Goal: Book appointment/travel/reservation

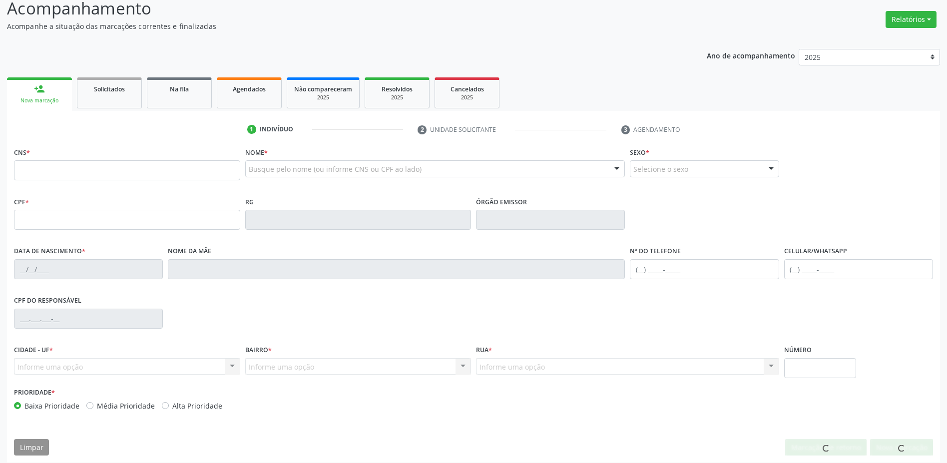
scroll to position [78, 0]
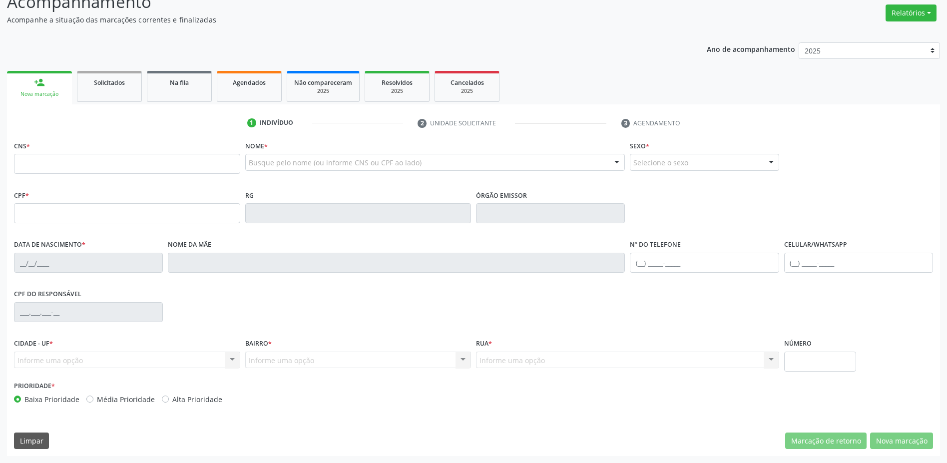
click at [120, 162] on input "text" at bounding box center [127, 164] width 226 height 20
type input "700 4074 0937 5540"
type input "0584605862"
type input "02[DATE]"
type input "[PHONE_NUMBER]"
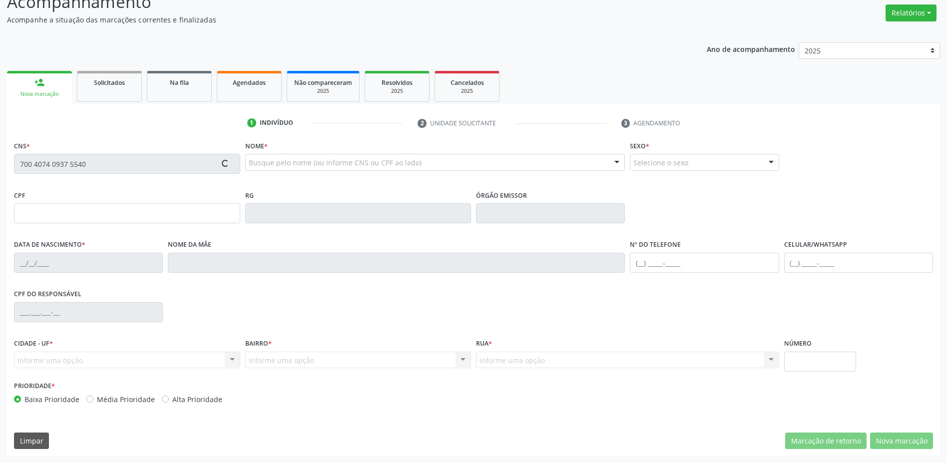
type input "[PHONE_NUMBER]"
type input "898.081.185-34"
type input "SN"
type input "898.081.185-34"
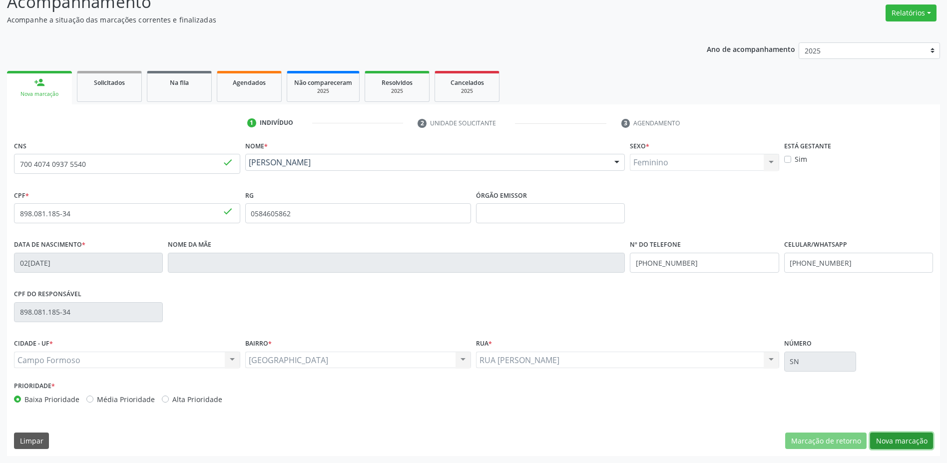
click at [885, 438] on button "Nova marcação" at bounding box center [901, 440] width 63 height 17
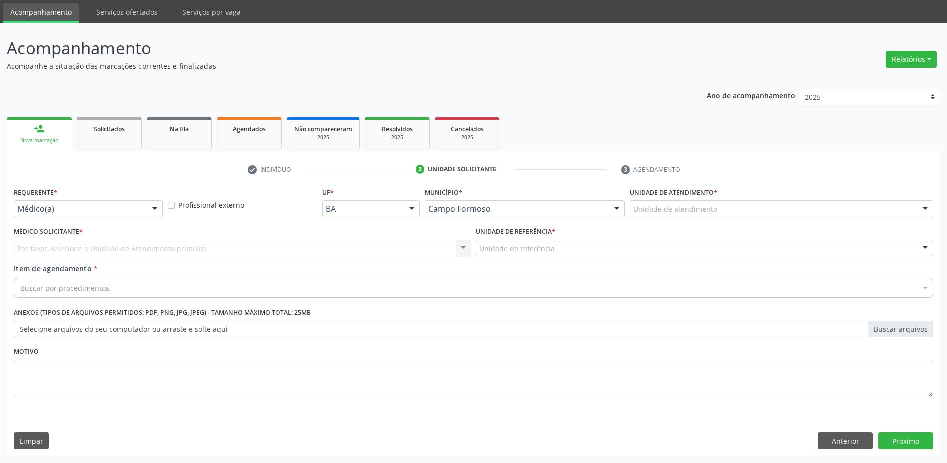
scroll to position [32, 0]
click at [158, 209] on div at bounding box center [154, 209] width 15 height 17
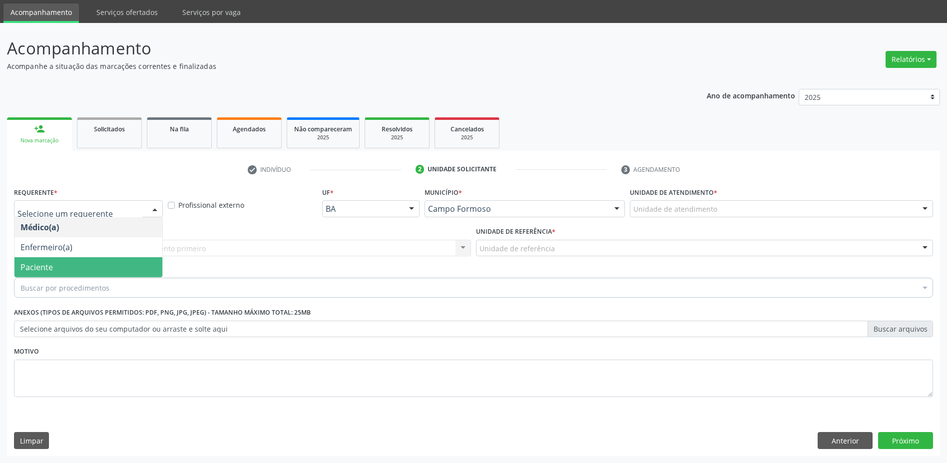
click at [52, 269] on span "Paciente" at bounding box center [88, 267] width 148 height 20
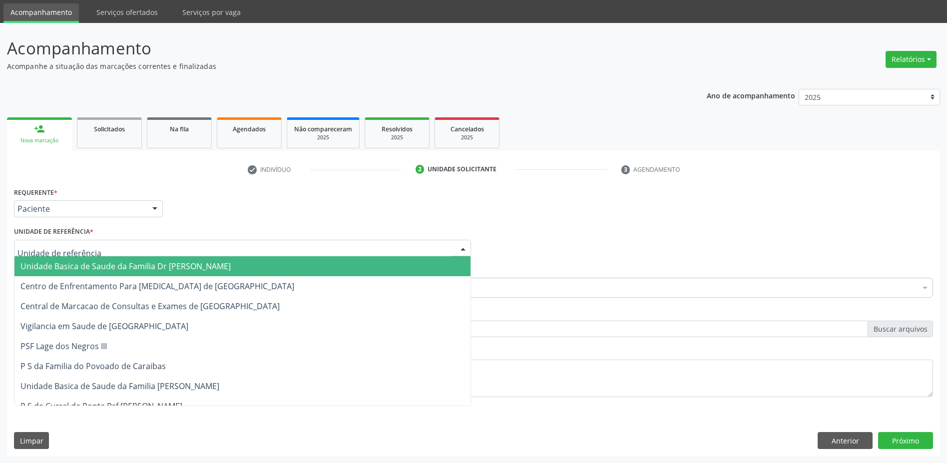
click at [191, 248] on div at bounding box center [242, 248] width 457 height 17
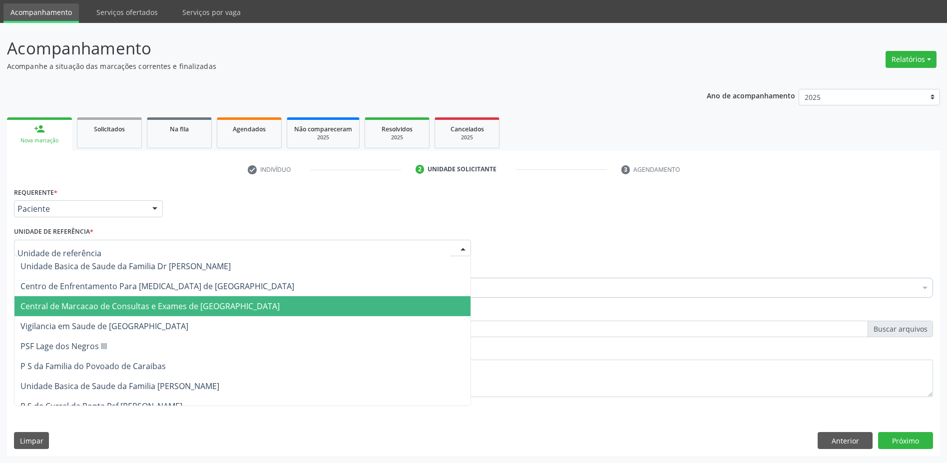
click at [227, 307] on span "Central de Marcacao de Consultas e Exames de [GEOGRAPHIC_DATA]" at bounding box center [149, 306] width 259 height 11
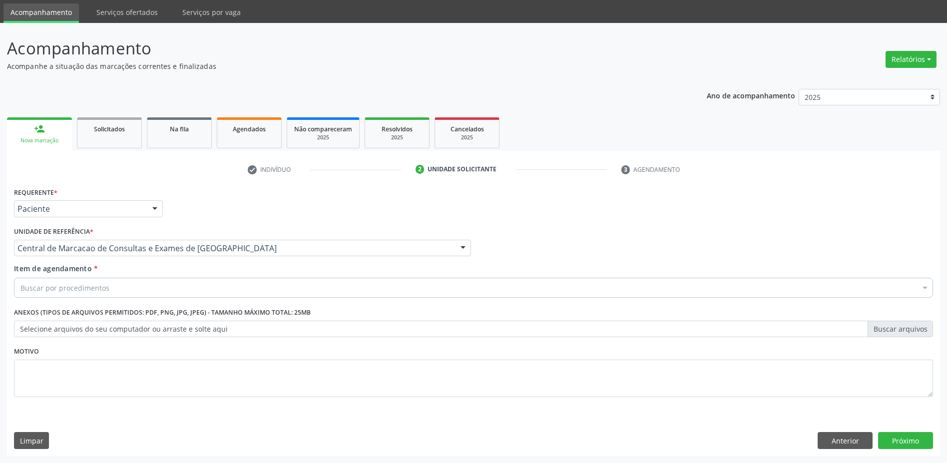
click at [138, 291] on div "Buscar por procedimentos" at bounding box center [473, 288] width 919 height 20
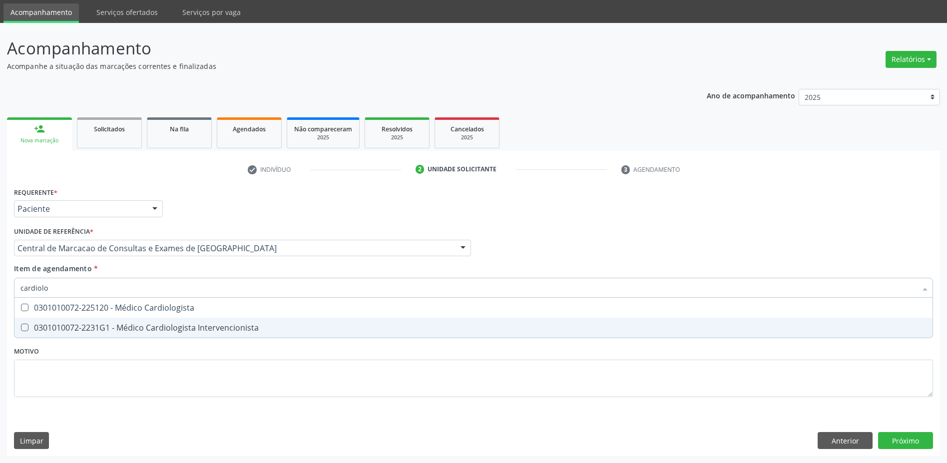
type input "cardiolog"
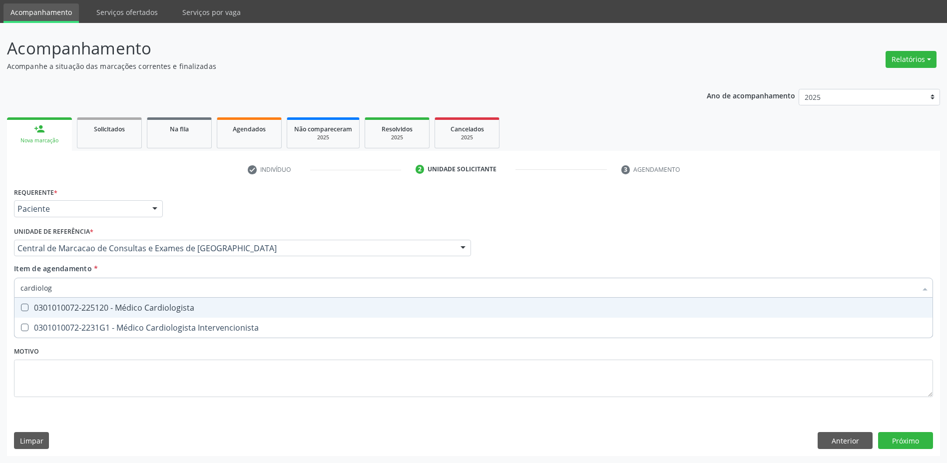
drag, startPoint x: 140, startPoint y: 307, endPoint x: 136, endPoint y: 302, distance: 6.4
click at [136, 304] on div "0301010072-225120 - Médico Cardiologista" at bounding box center [473, 308] width 906 height 8
checkbox Cardiologista "true"
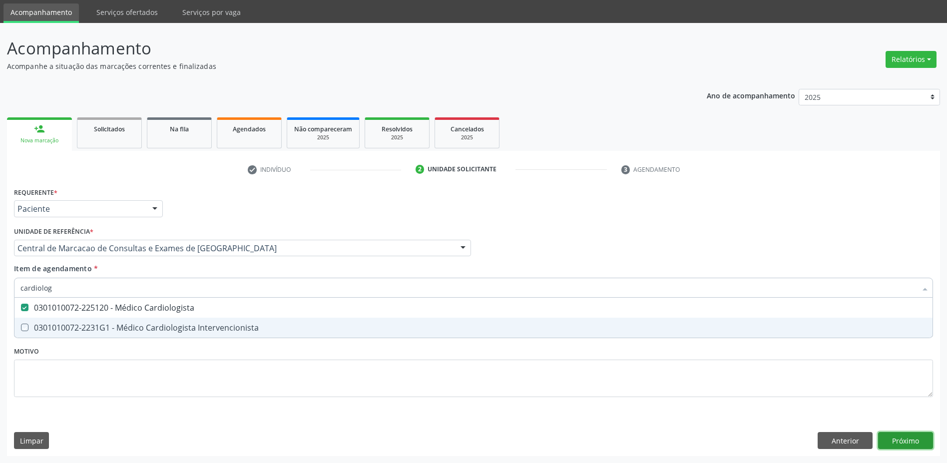
click at [920, 442] on div "Requerente * Paciente Médico(a) Enfermeiro(a) Paciente Nenhum resultado encontr…" at bounding box center [473, 320] width 933 height 271
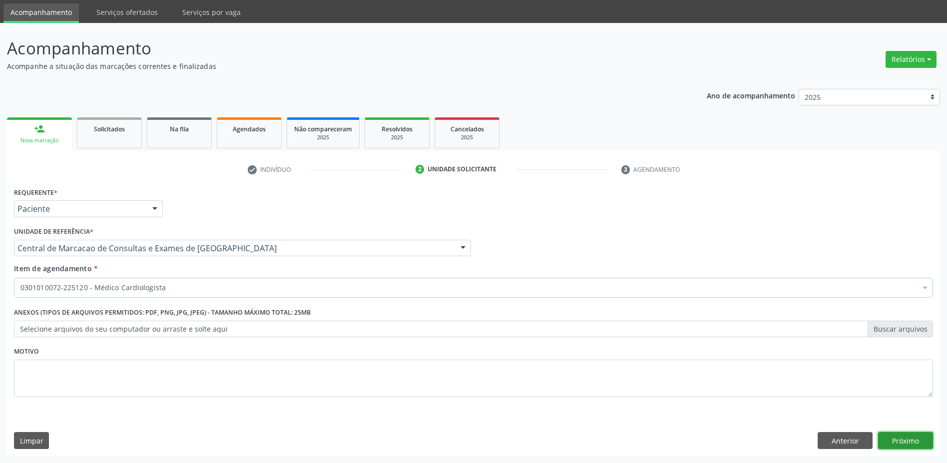
click at [891, 435] on button "Próximo" at bounding box center [905, 440] width 55 height 17
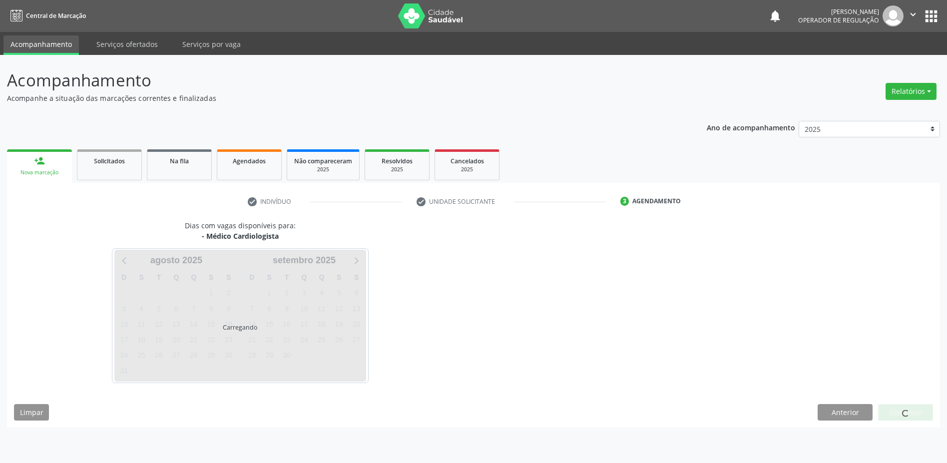
scroll to position [0, 0]
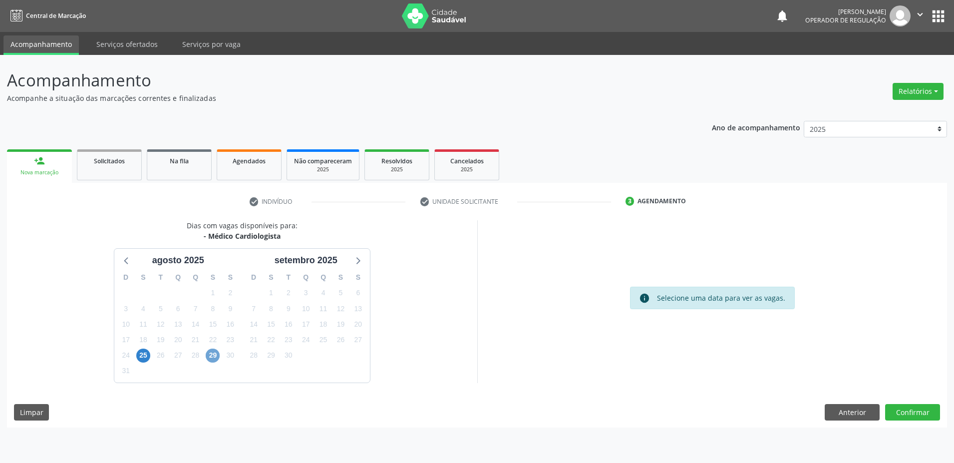
click at [215, 354] on span "29" at bounding box center [213, 356] width 14 height 14
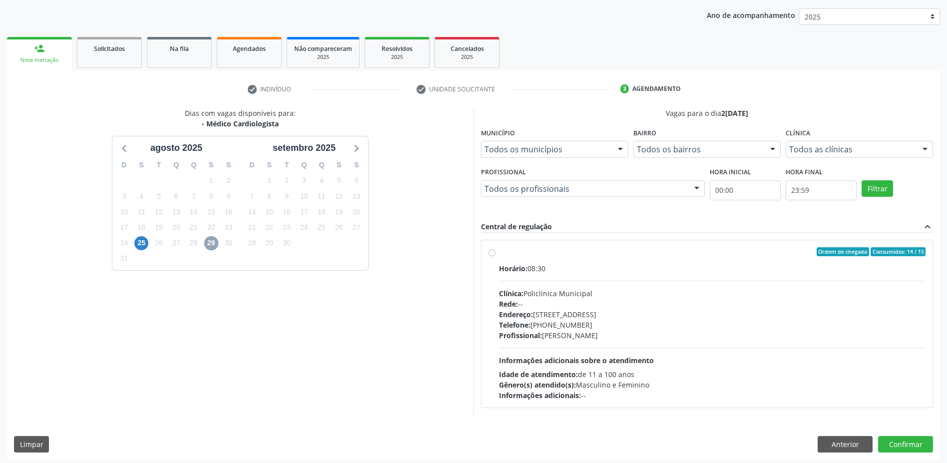
scroll to position [116, 0]
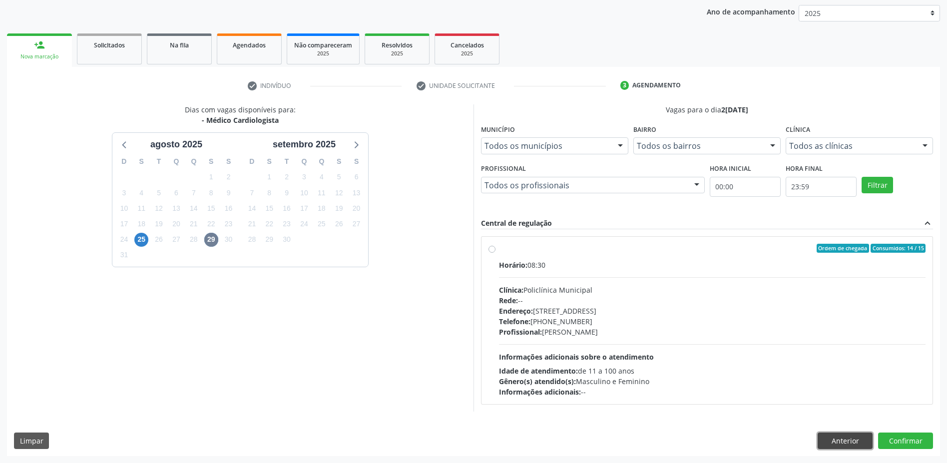
drag, startPoint x: 841, startPoint y: 438, endPoint x: 686, endPoint y: 405, distance: 158.4
click at [835, 438] on button "Anterior" at bounding box center [845, 440] width 55 height 17
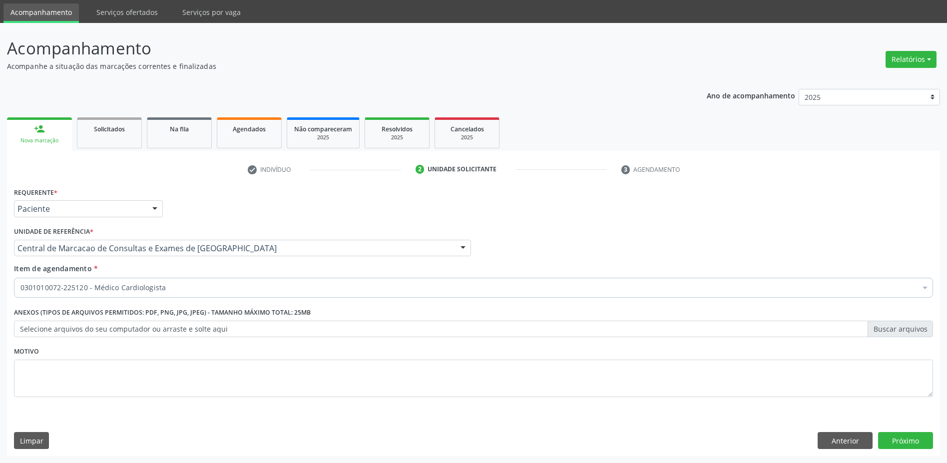
scroll to position [32, 0]
drag, startPoint x: 812, startPoint y: 444, endPoint x: 825, endPoint y: 443, distance: 13.5
click at [818, 443] on div "Limpar Anterior Próximo" at bounding box center [473, 440] width 919 height 17
click at [825, 443] on button "Anterior" at bounding box center [845, 440] width 55 height 17
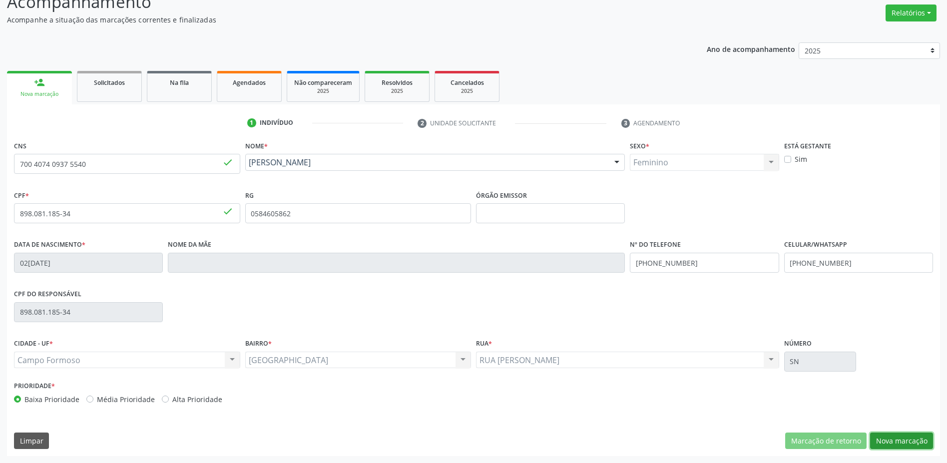
click at [907, 435] on button "Nova marcação" at bounding box center [901, 440] width 63 height 17
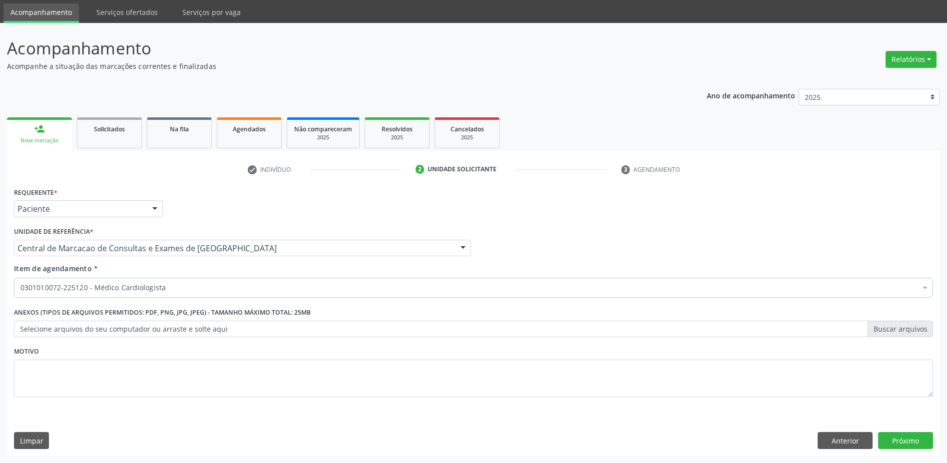
click at [114, 294] on div "0301010072-225120 - Médico Cardiologista" at bounding box center [473, 288] width 919 height 20
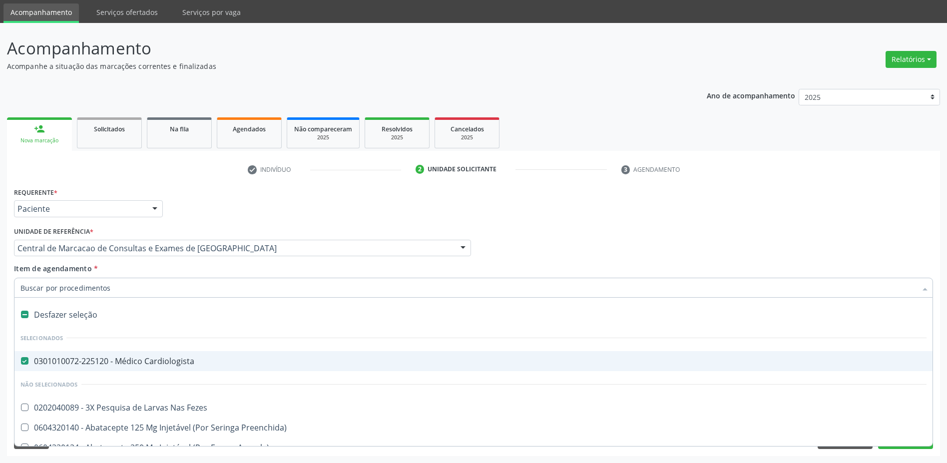
click at [115, 288] on input "Item de agendamento *" at bounding box center [468, 288] width 896 height 20
drag, startPoint x: 54, startPoint y: 359, endPoint x: 51, endPoint y: 328, distance: 31.6
click at [49, 285] on input "Item de agendamento *" at bounding box center [468, 288] width 896 height 20
click at [24, 358] on Cardiologista at bounding box center [24, 360] width 7 height 7
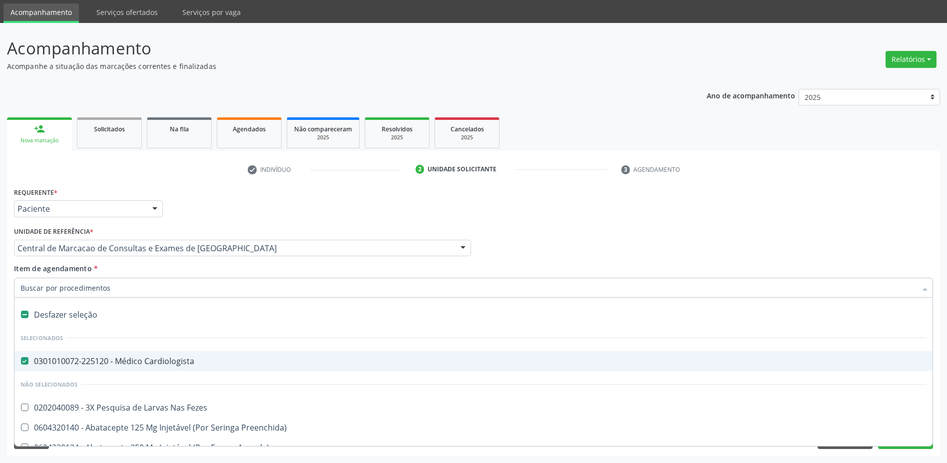
click at [21, 358] on Cardiologista "checkbox" at bounding box center [17, 361] width 6 height 6
checkbox Cardiologista "false"
click at [35, 289] on input "Item de agendamento *" at bounding box center [468, 288] width 896 height 20
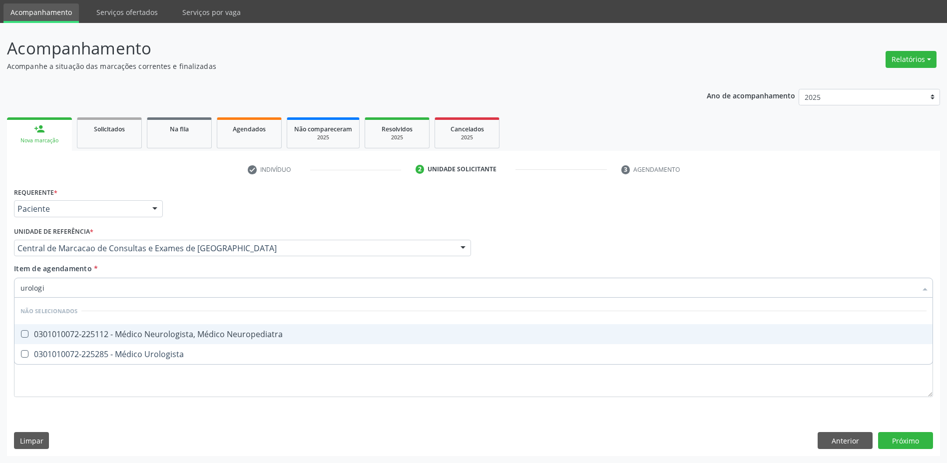
type input "urologis"
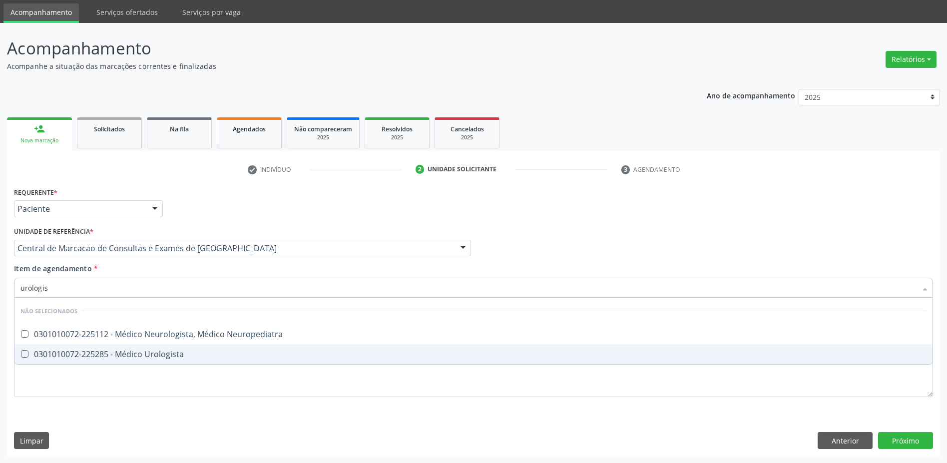
click at [82, 355] on div "0301010072-225285 - Médico Urologista" at bounding box center [473, 354] width 906 height 8
checkbox Urologista "true"
click at [912, 442] on div "Requerente * Paciente Médico(a) Enfermeiro(a) Paciente Nenhum resultado encontr…" at bounding box center [473, 320] width 933 height 271
checkbox Neuropediatra "true"
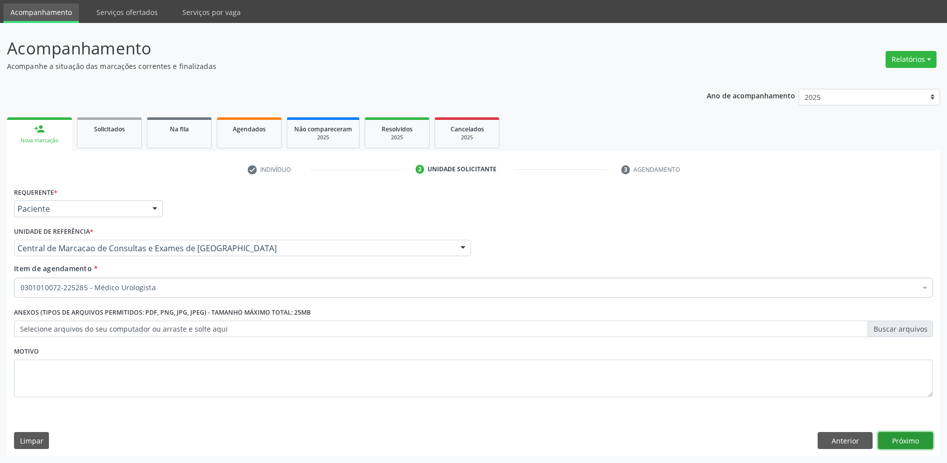
click at [900, 443] on button "Próximo" at bounding box center [905, 440] width 55 height 17
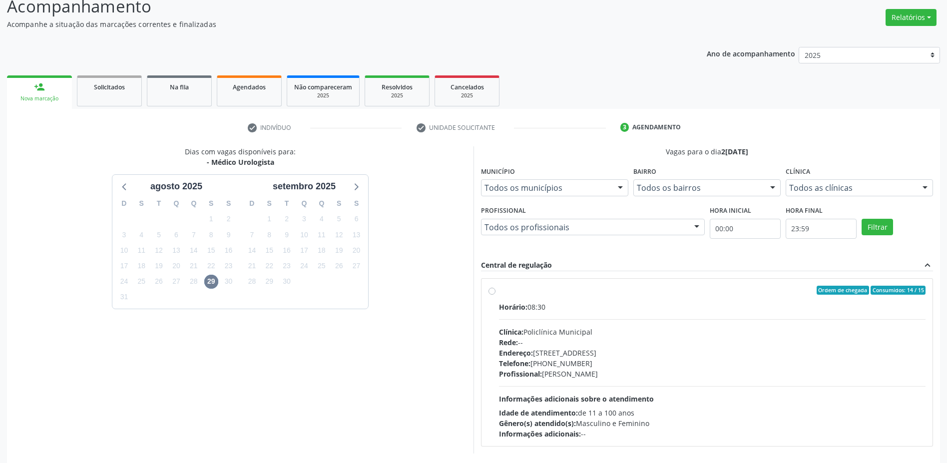
scroll to position [116, 0]
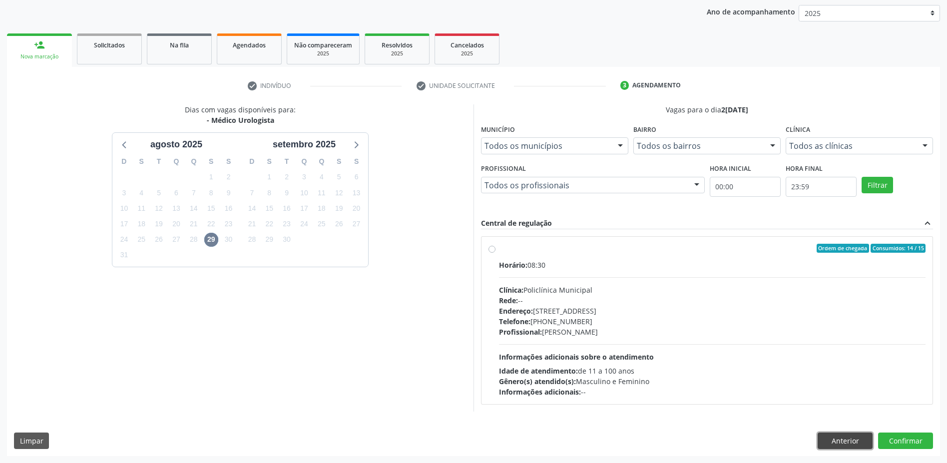
click at [837, 438] on button "Anterior" at bounding box center [845, 440] width 55 height 17
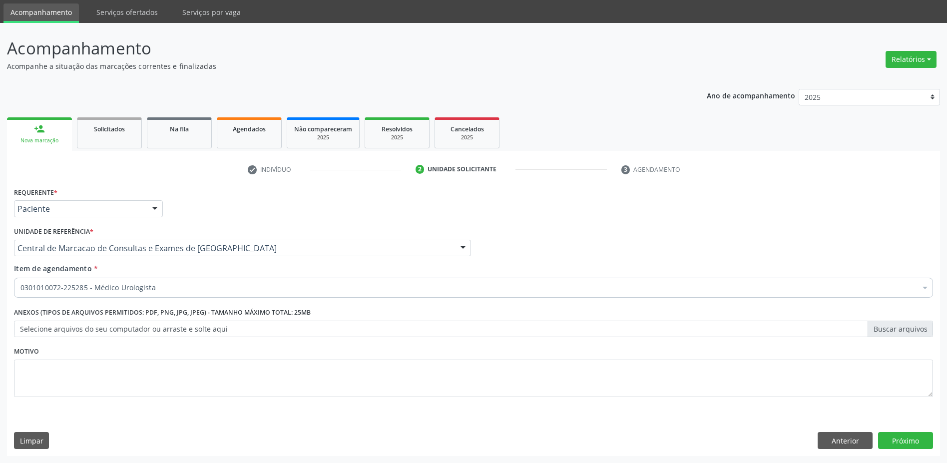
scroll to position [32, 0]
click at [837, 438] on button "Anterior" at bounding box center [845, 440] width 55 height 17
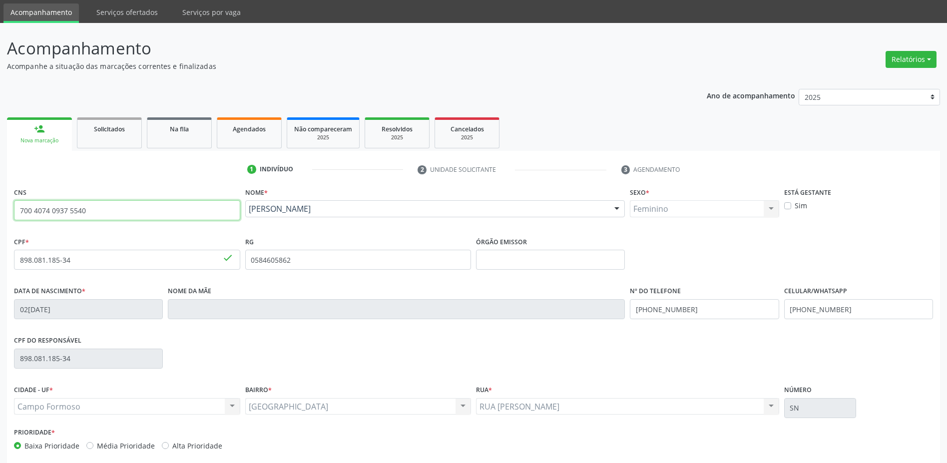
click at [99, 218] on input "700 4074 0937 5540" at bounding box center [127, 210] width 226 height 20
type input "7"
click at [74, 92] on div "Ano de acompanhamento 2025 2024 2023 person_add Nova marcação Solicitados Na fi…" at bounding box center [473, 292] width 933 height 421
click at [59, 207] on input "text" at bounding box center [127, 210] width 226 height 20
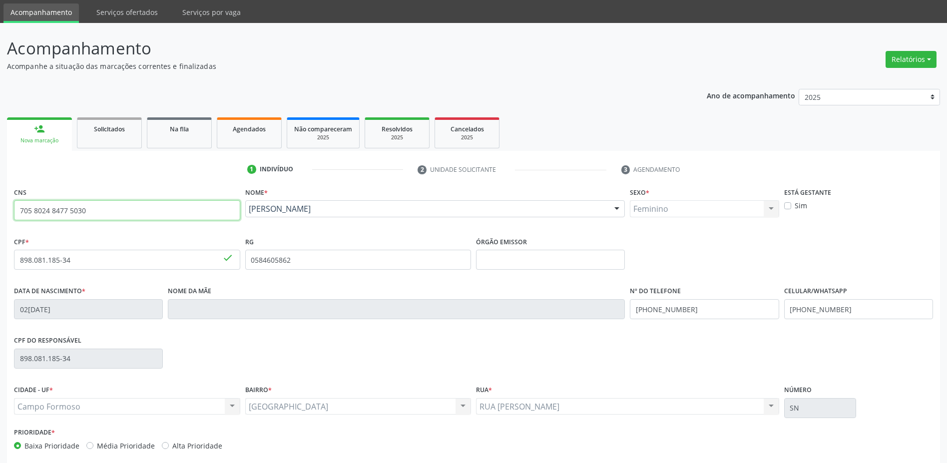
type input "705 8024 8477 5030"
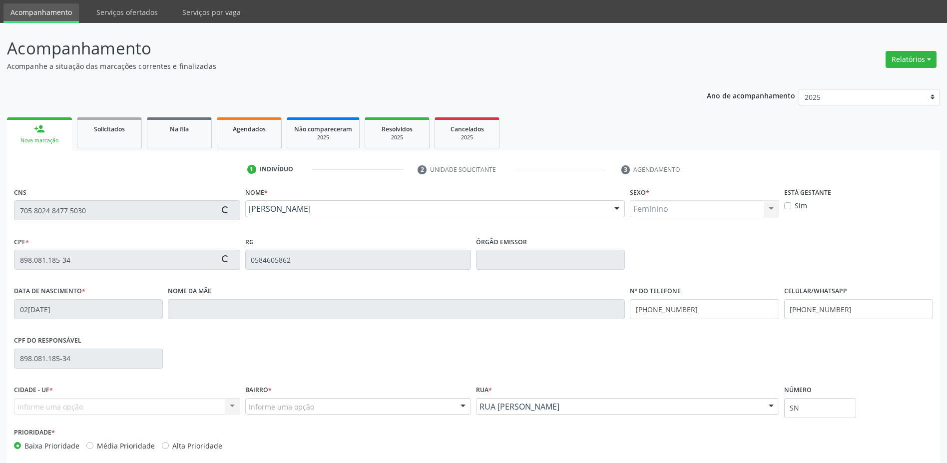
type input "1545656797"
type input "15[DATE]"
type input "[PHONE_NUMBER]"
type input "S/N"
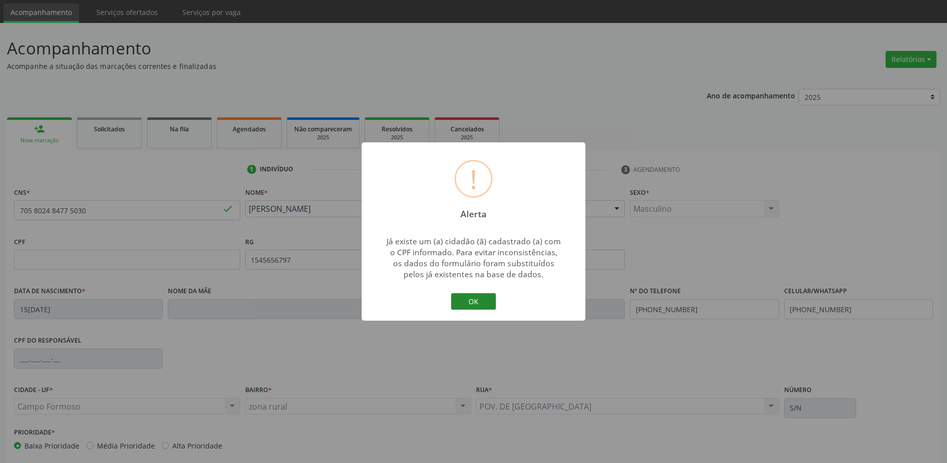
click at [471, 302] on button "OK" at bounding box center [473, 301] width 45 height 17
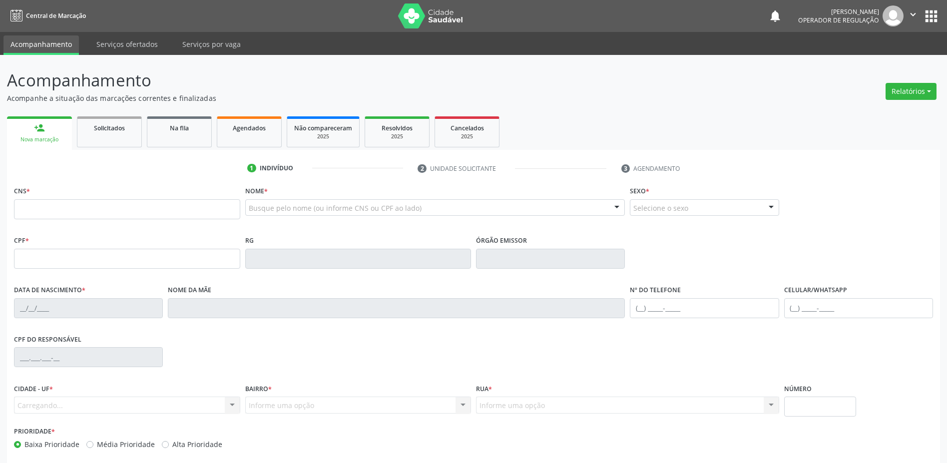
scroll to position [32, 0]
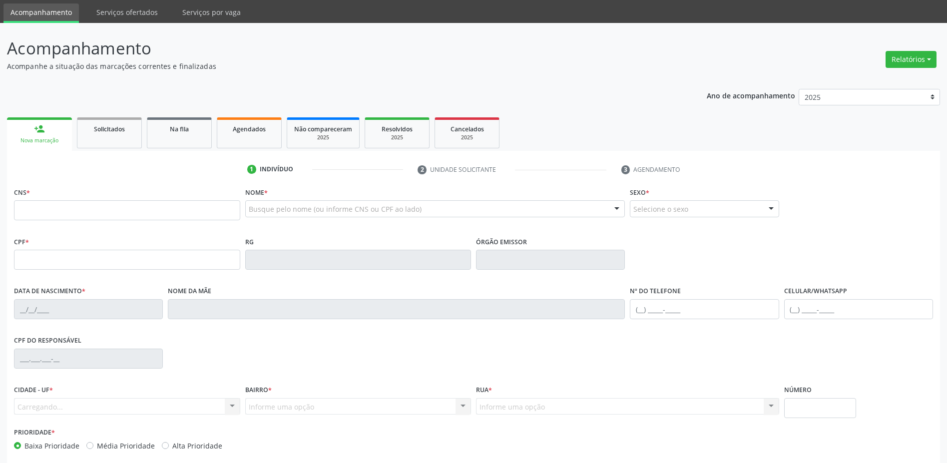
click at [34, 212] on input "text" at bounding box center [127, 210] width 226 height 20
type input "705 8024 8477 5030"
type input "1545656797"
type input "15[DATE]"
type input "[PHONE_NUMBER]"
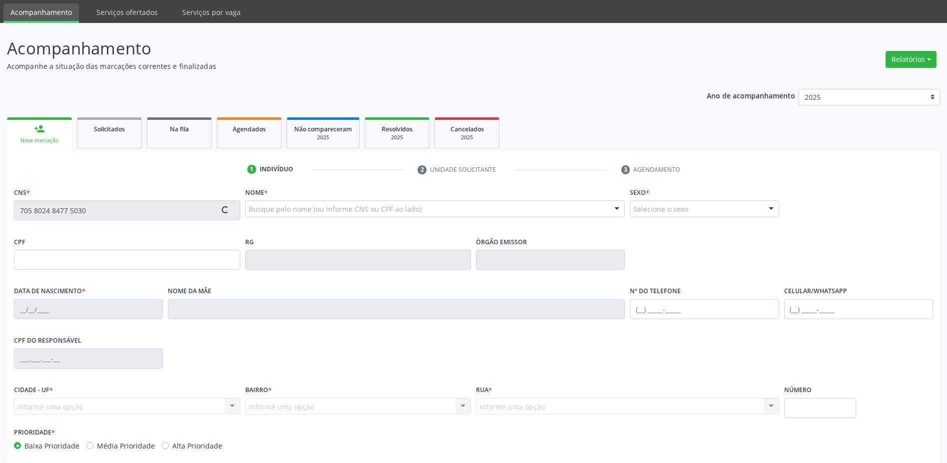
type input "[PHONE_NUMBER]"
type input "S/N"
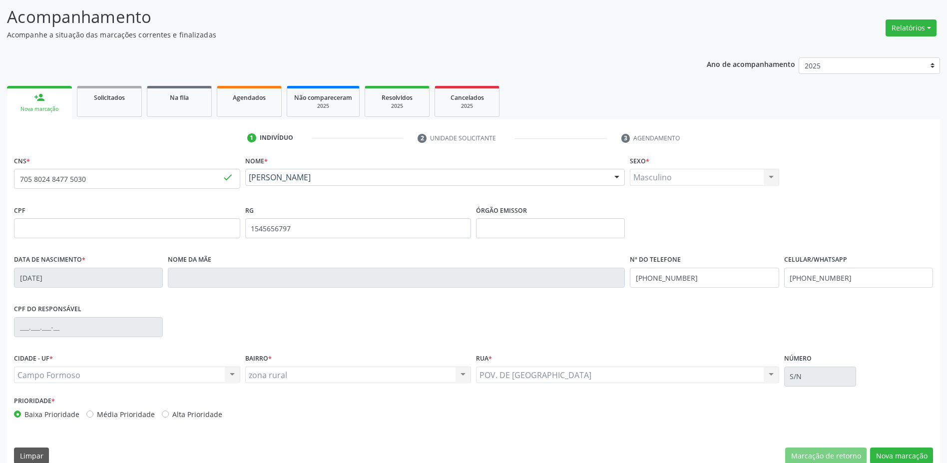
scroll to position [78, 0]
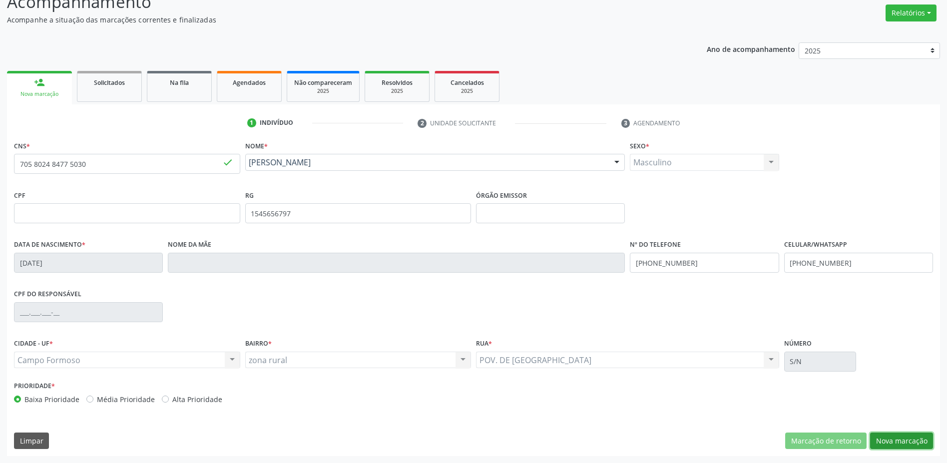
click at [909, 443] on button "Nova marcação" at bounding box center [901, 440] width 63 height 17
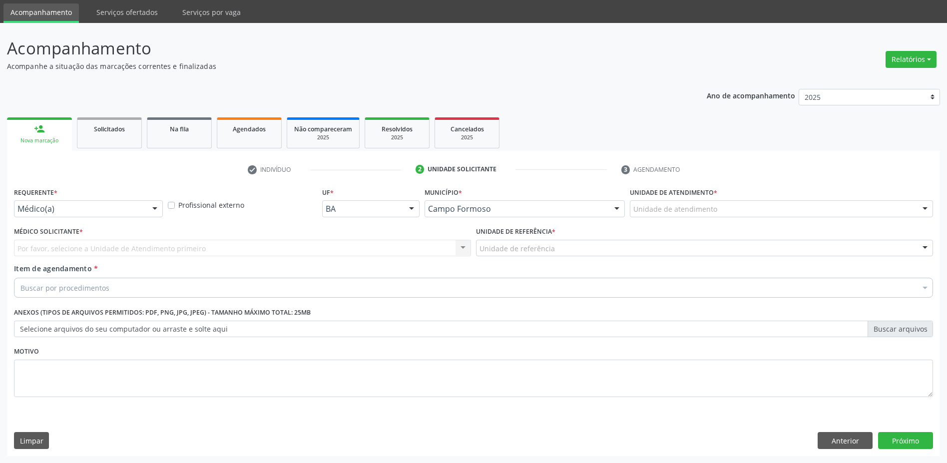
scroll to position [32, 0]
click at [97, 215] on div "Médico(a)" at bounding box center [88, 208] width 149 height 17
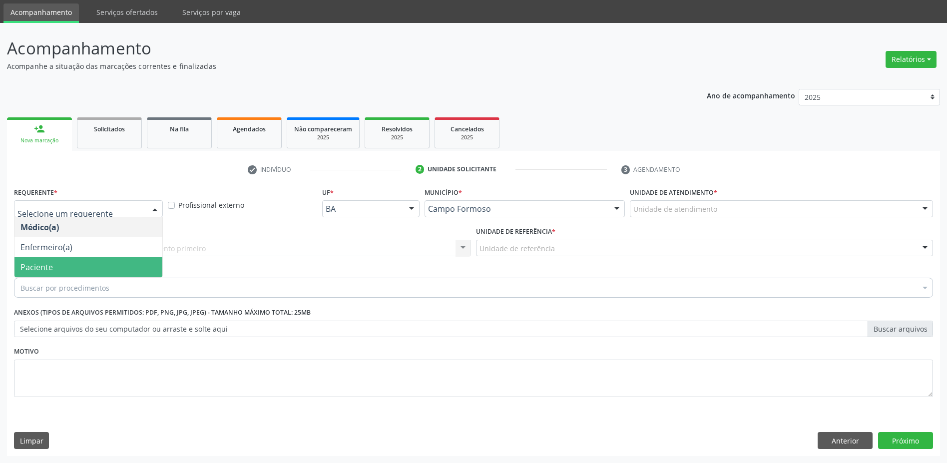
click at [45, 262] on span "Paciente" at bounding box center [36, 267] width 32 height 11
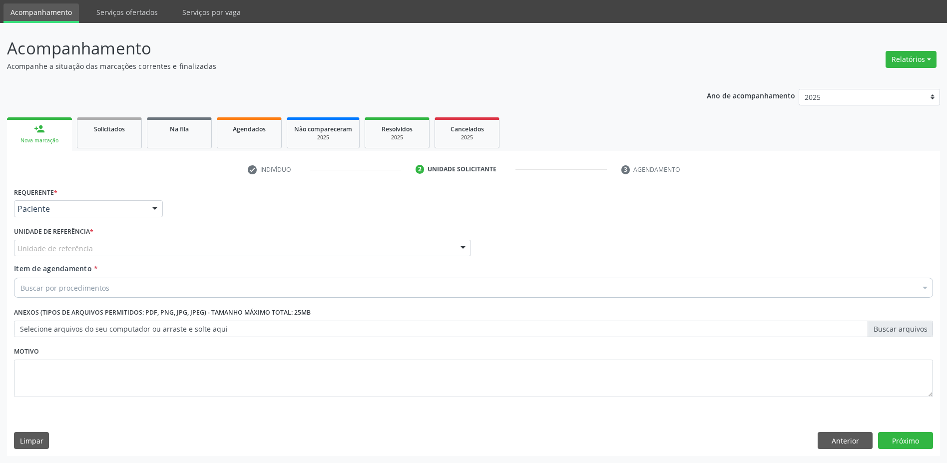
click at [164, 251] on div "Unidade de referência" at bounding box center [242, 248] width 457 height 17
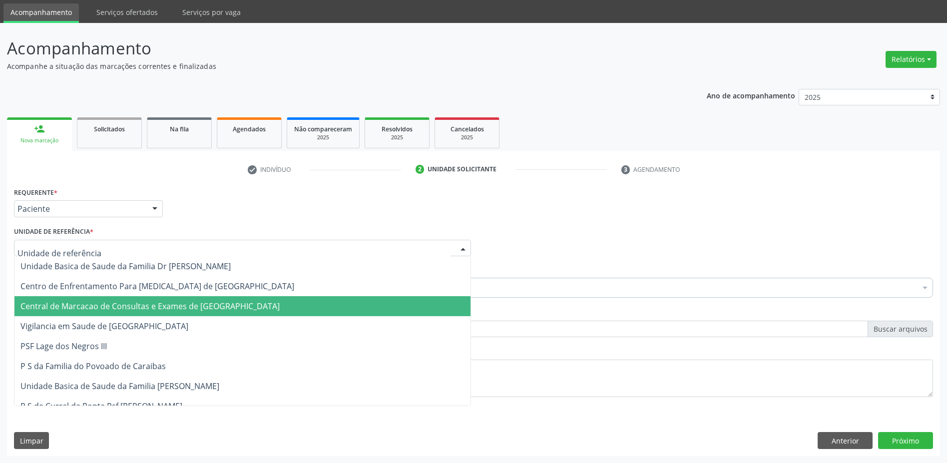
click at [162, 304] on span "Central de Marcacao de Consultas e Exames de [GEOGRAPHIC_DATA]" at bounding box center [149, 306] width 259 height 11
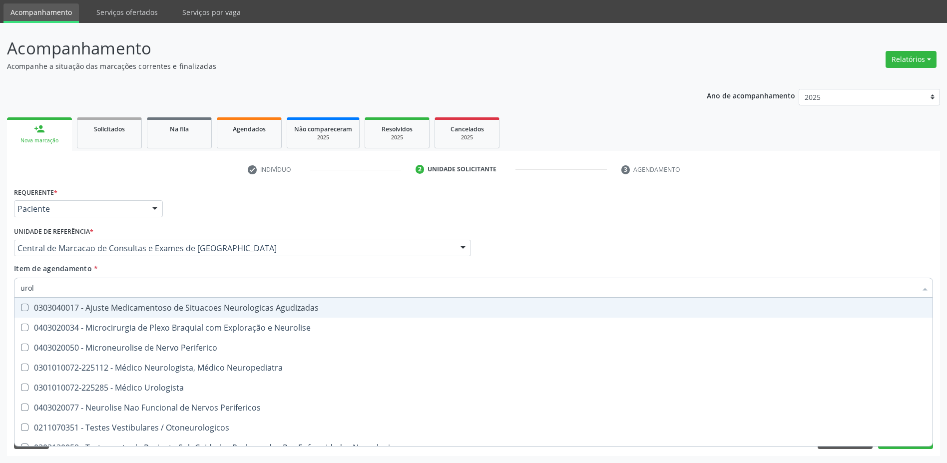
type input "urolo"
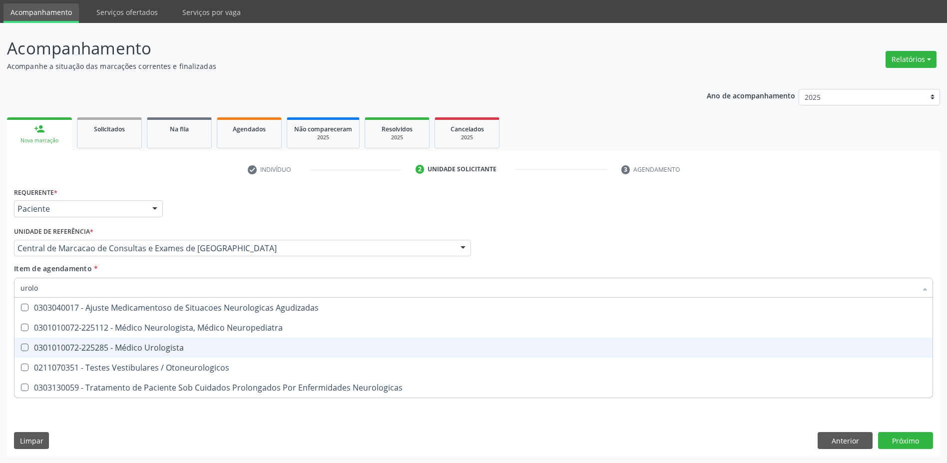
click at [176, 348] on div "0301010072-225285 - Médico Urologista" at bounding box center [473, 348] width 906 height 8
checkbox Urologista "true"
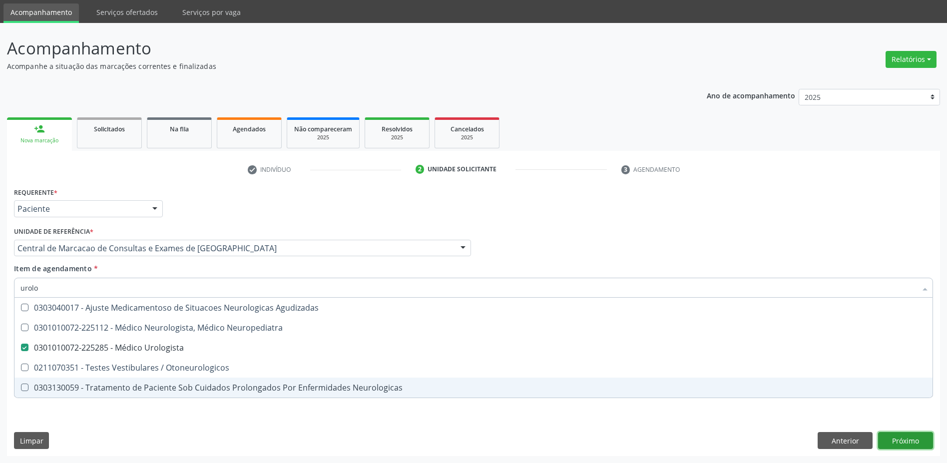
click at [906, 438] on div "Requerente * Paciente Médico(a) Enfermeiro(a) Paciente Nenhum resultado encontr…" at bounding box center [473, 320] width 933 height 271
checkbox Neuropediatra "true"
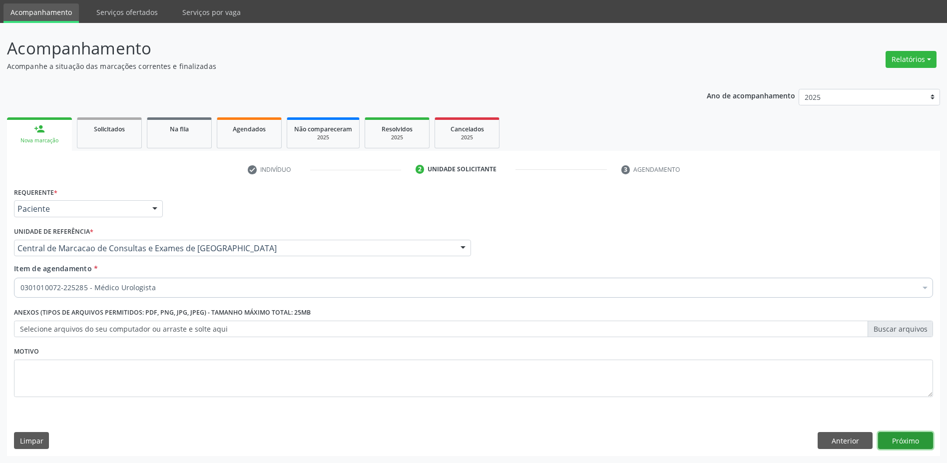
click at [896, 436] on button "Próximo" at bounding box center [905, 440] width 55 height 17
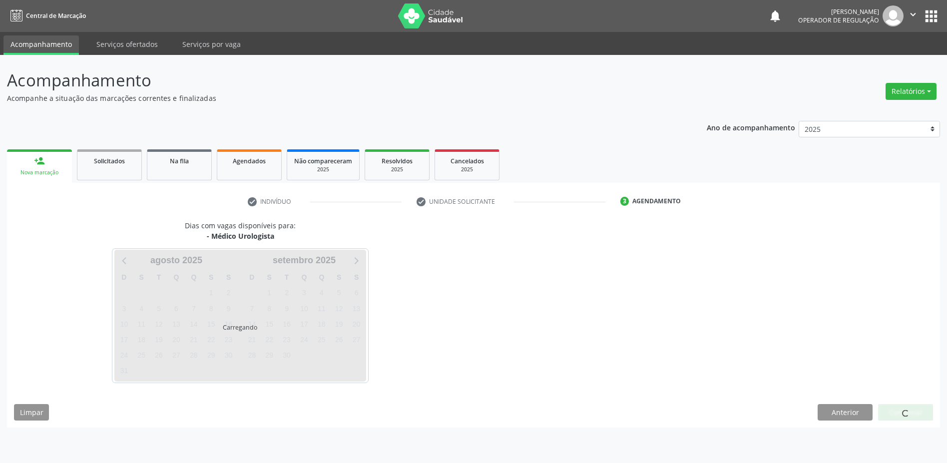
scroll to position [0, 0]
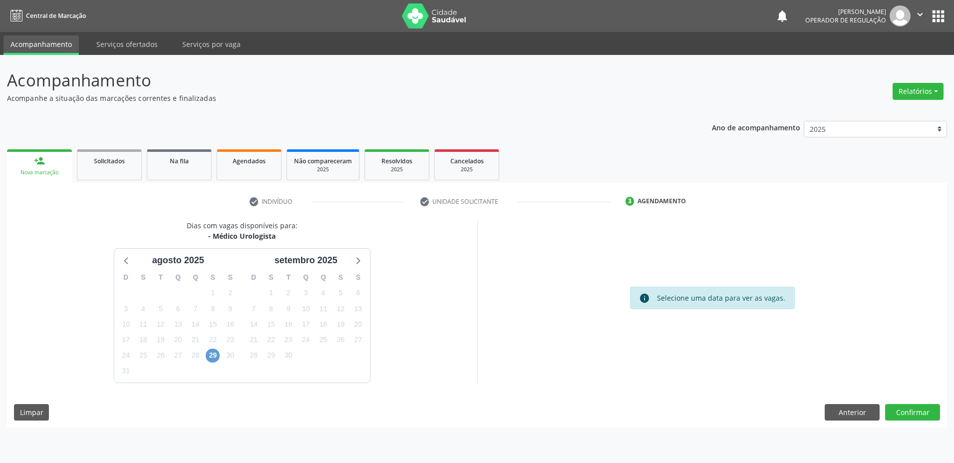
drag, startPoint x: 222, startPoint y: 353, endPoint x: 216, endPoint y: 353, distance: 5.5
click at [220, 353] on div "D S T Q Q S S 27 28 29 30 31 1 2 3 4 5 6 7 8 9 10 11 12 13 14 15 16 17 18 19 20…" at bounding box center [178, 324] width 128 height 115
click at [216, 353] on span "29" at bounding box center [213, 356] width 14 height 14
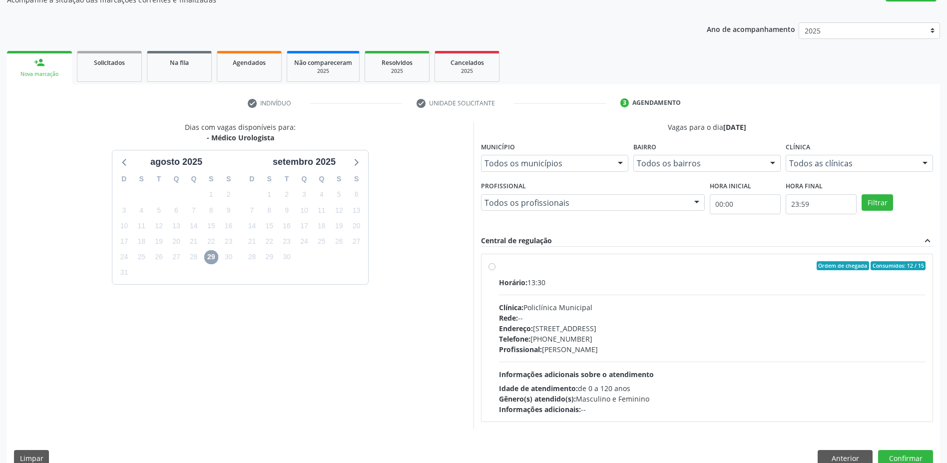
scroll to position [100, 0]
